Goal: Task Accomplishment & Management: Manage account settings

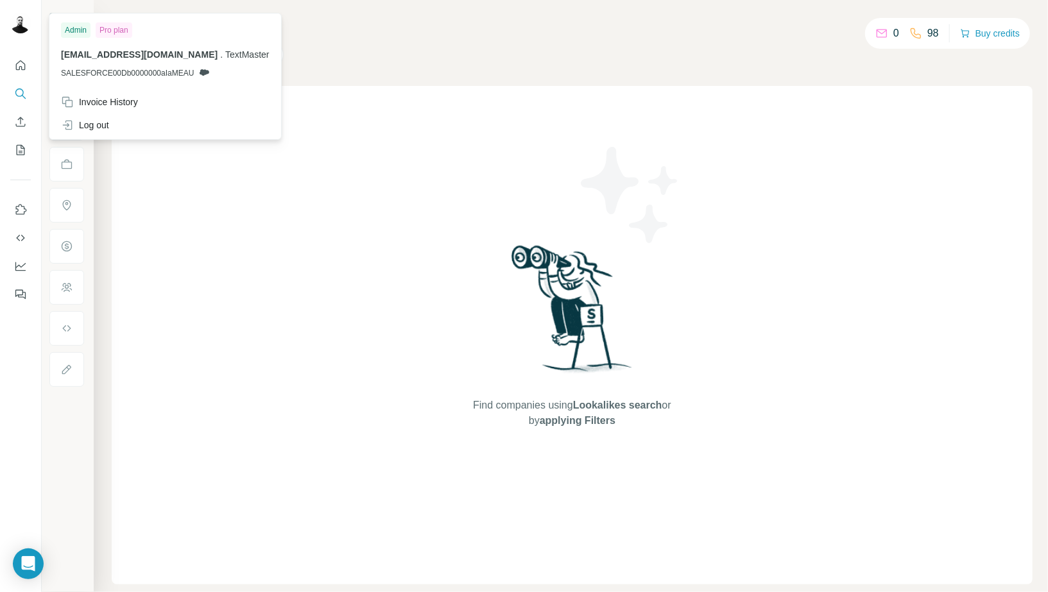
click at [19, 22] on img at bounding box center [20, 23] width 21 height 21
click at [116, 103] on div "Invoice History" at bounding box center [99, 102] width 77 height 13
click at [8, 19] on div at bounding box center [22, 25] width 37 height 42
click at [123, 96] on div "Invoice History" at bounding box center [99, 102] width 77 height 13
